Goal: Task Accomplishment & Management: Complete application form

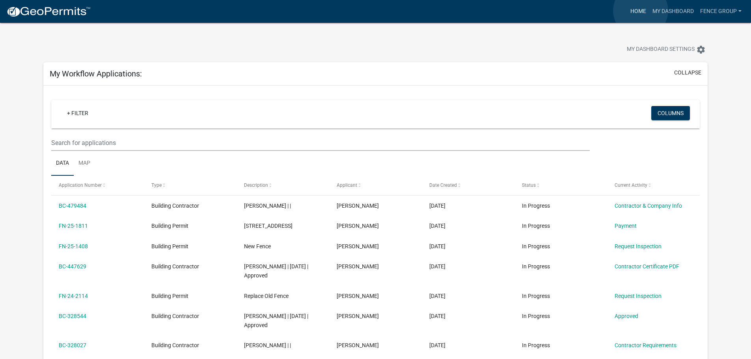
click at [640, 11] on link "Home" at bounding box center [638, 11] width 22 height 15
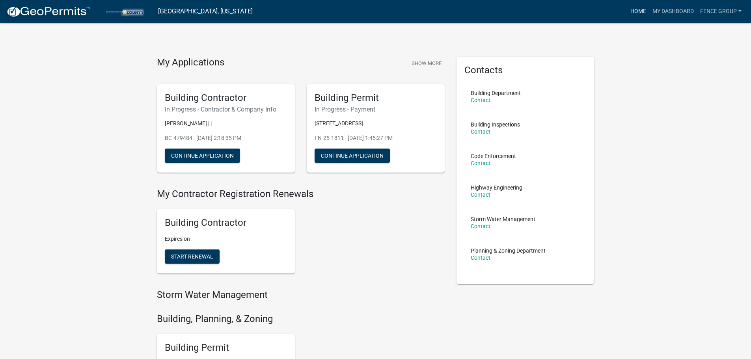
click at [638, 9] on link "Home" at bounding box center [638, 11] width 22 height 15
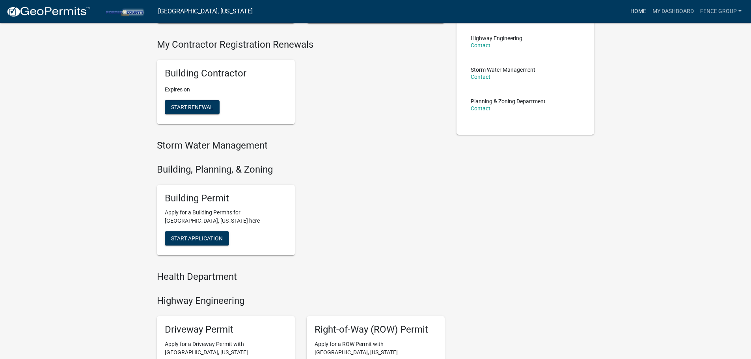
scroll to position [150, 0]
click at [194, 236] on span "Start Application" at bounding box center [197, 237] width 52 height 6
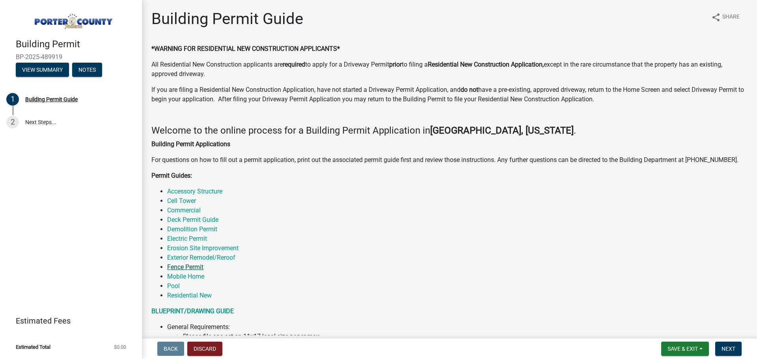
click at [189, 265] on link "Fence Permit" at bounding box center [185, 266] width 36 height 7
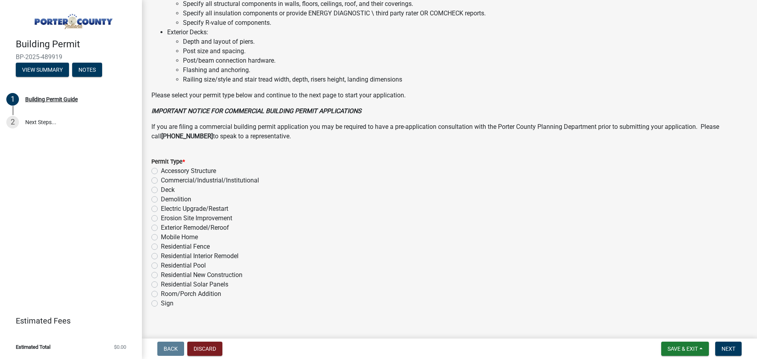
scroll to position [532, 0]
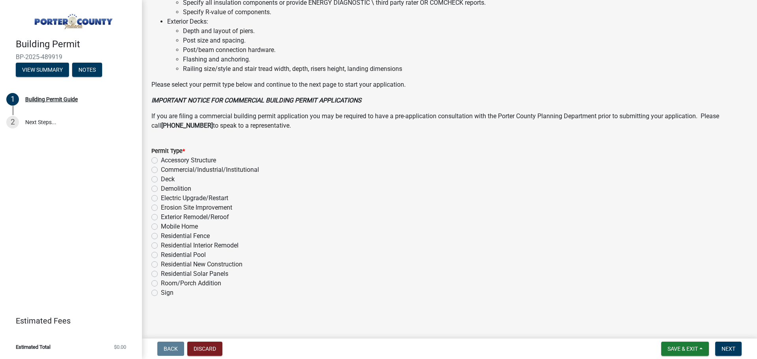
click at [161, 237] on label "Residential Fence" at bounding box center [185, 235] width 49 height 9
click at [161, 236] on input "Residential Fence" at bounding box center [163, 233] width 5 height 5
radio input "true"
click at [729, 348] on span "Next" at bounding box center [728, 349] width 14 height 6
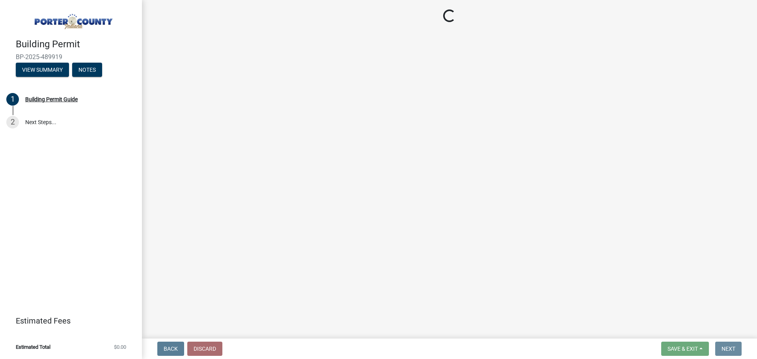
scroll to position [0, 0]
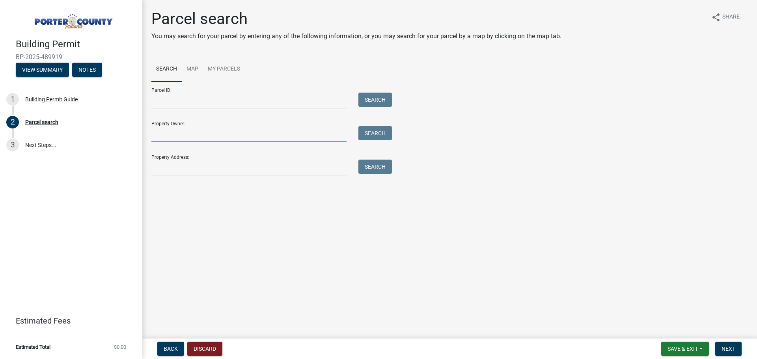
click at [155, 136] on input "Property Owner:" at bounding box center [248, 134] width 195 height 16
type input "[PERSON_NAME]"
click at [152, 168] on input "Property Address:" at bounding box center [248, 168] width 195 height 16
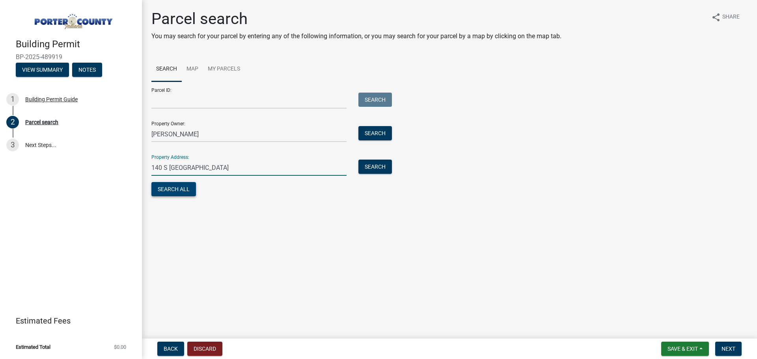
click at [172, 188] on button "Search All" at bounding box center [173, 189] width 45 height 14
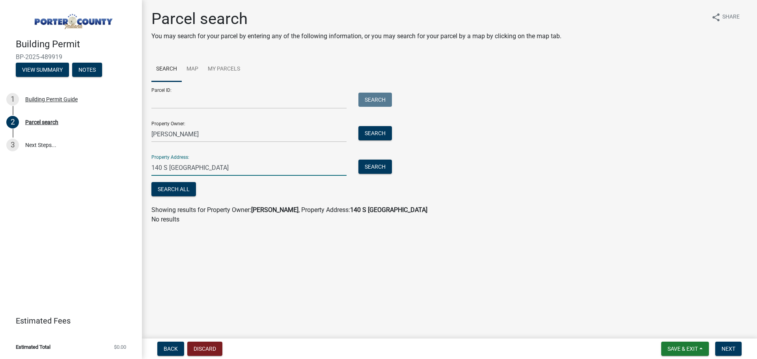
click at [217, 168] on input "140 S [GEOGRAPHIC_DATA]" at bounding box center [248, 168] width 195 height 16
type input "[STREET_ADDRESS]"
click at [180, 186] on button "Search All" at bounding box center [173, 189] width 45 height 14
click at [188, 134] on input "[PERSON_NAME]" at bounding box center [248, 134] width 195 height 16
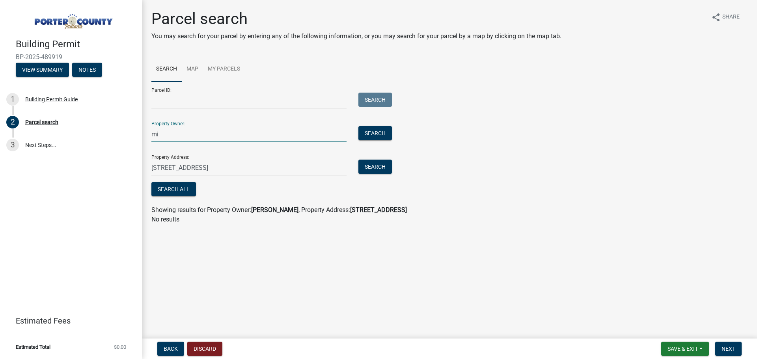
type input "m"
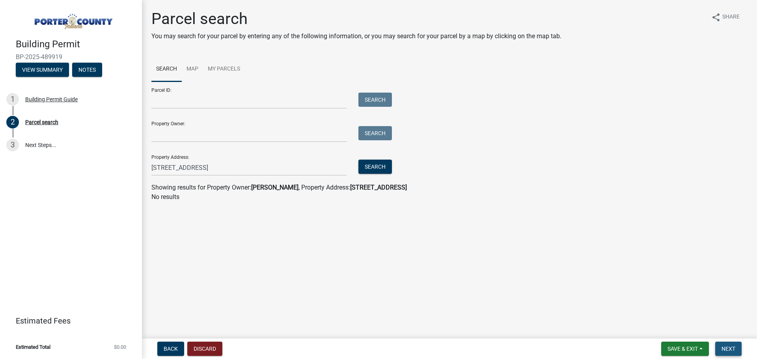
click at [731, 346] on span "Next" at bounding box center [728, 349] width 14 height 6
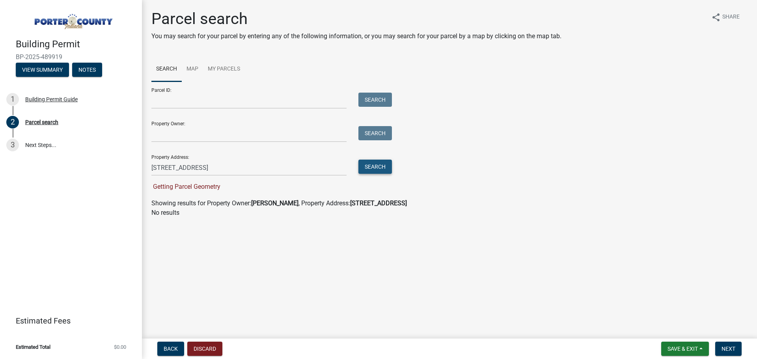
click at [373, 165] on button "Search" at bounding box center [374, 167] width 33 height 14
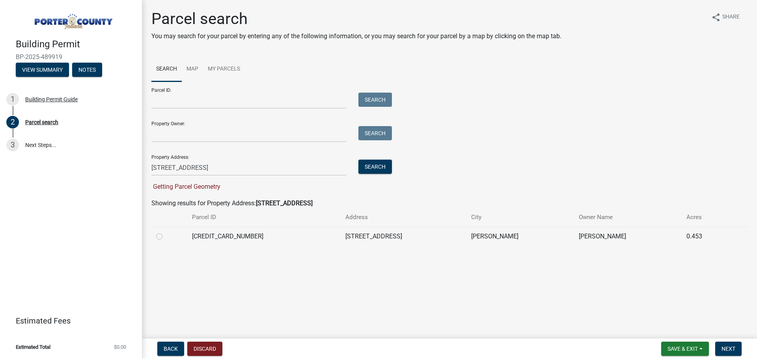
click at [165, 232] on label at bounding box center [165, 232] width 0 height 0
click at [165, 237] on input "radio" at bounding box center [167, 234] width 5 height 5
radio input "true"
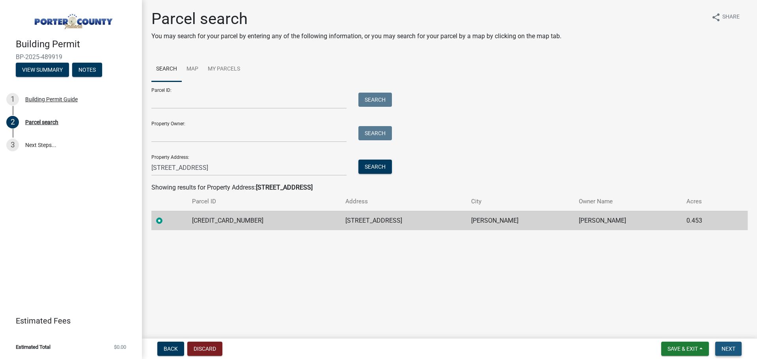
click at [730, 347] on span "Next" at bounding box center [728, 349] width 14 height 6
